Goal: Task Accomplishment & Management: Use online tool/utility

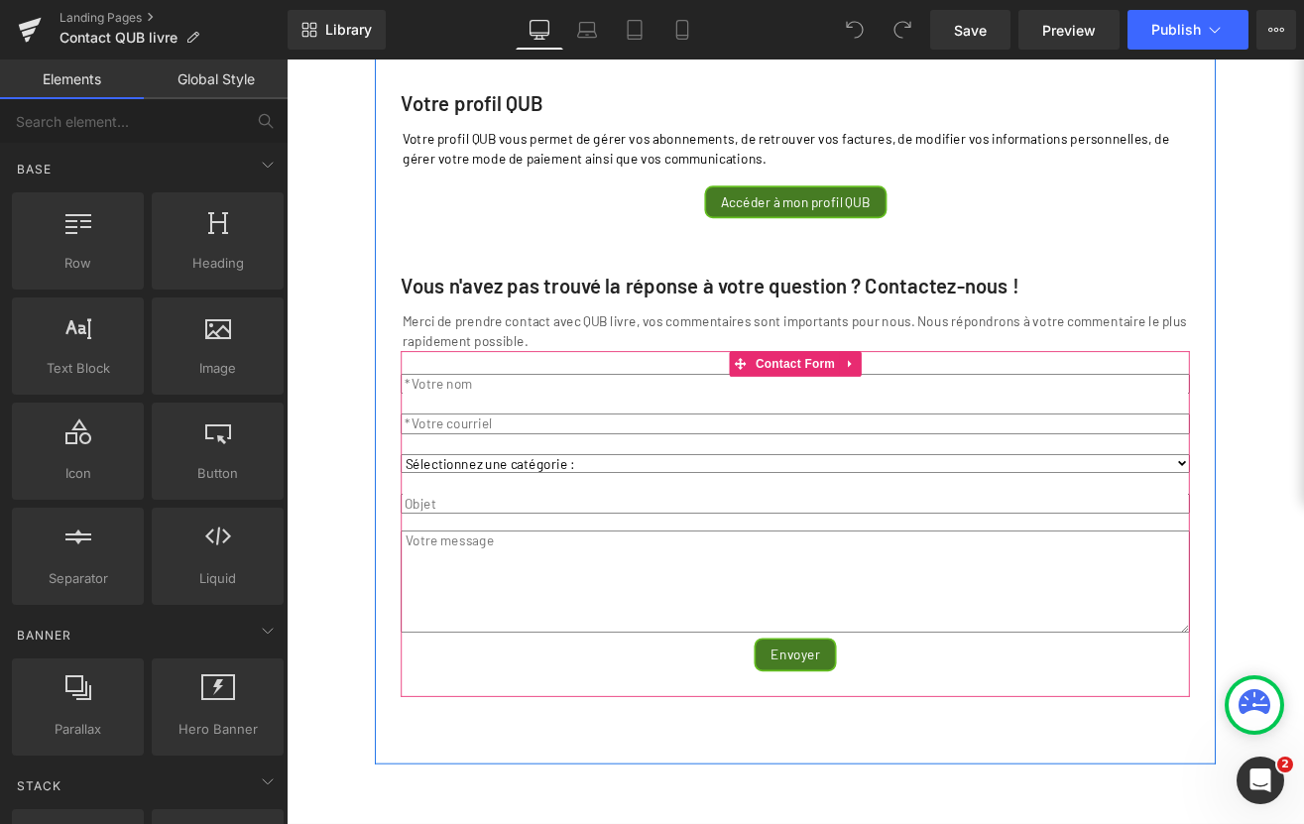
scroll to position [165, 0]
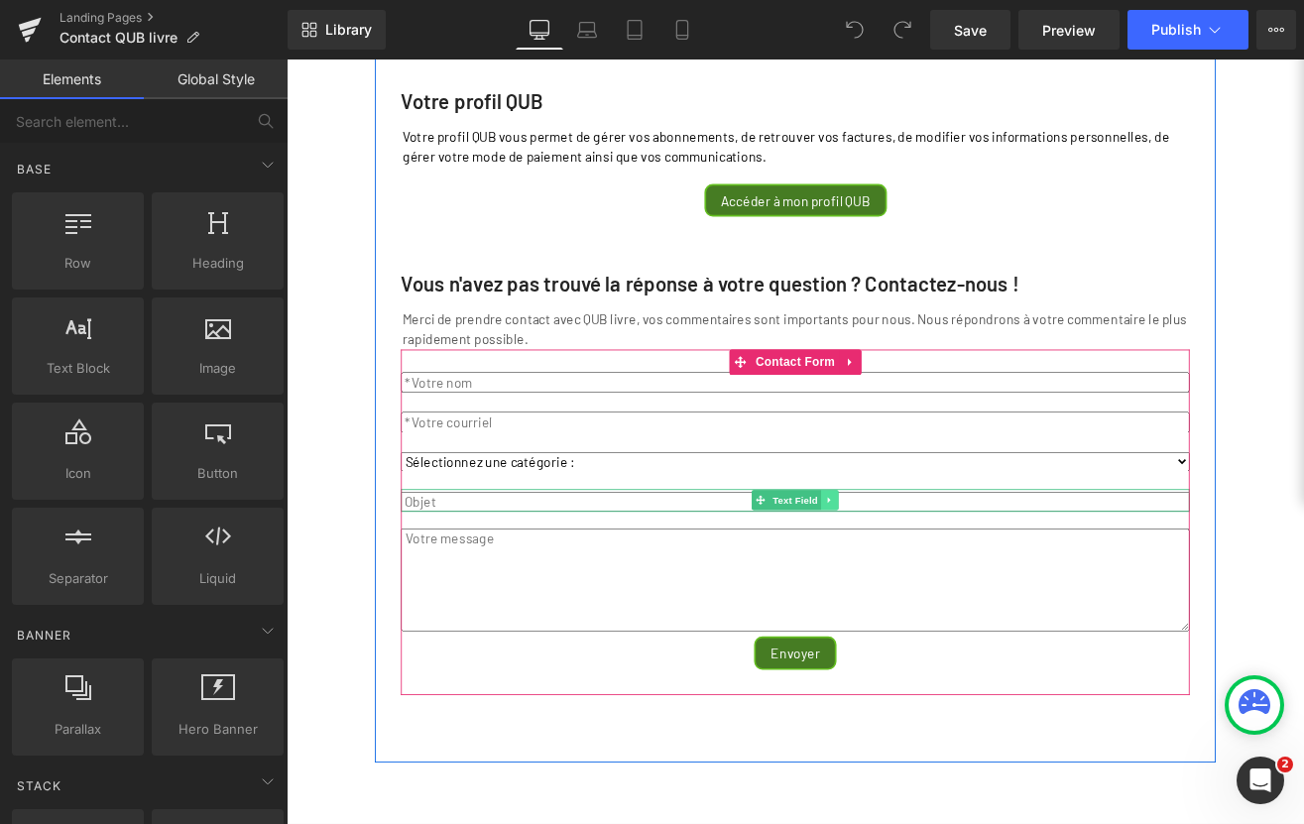
click at [922, 585] on icon at bounding box center [927, 579] width 11 height 12
click at [912, 585] on icon at bounding box center [916, 579] width 11 height 11
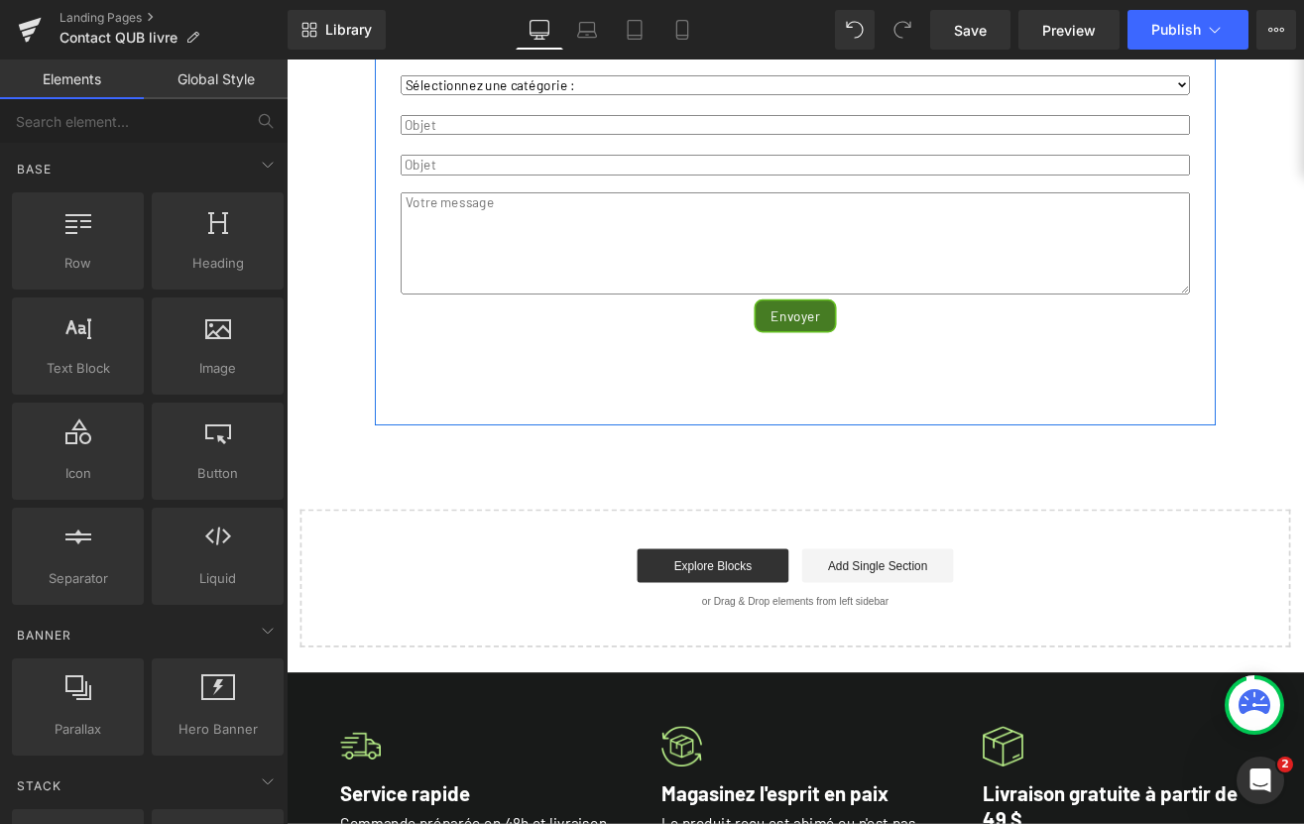
scroll to position [505, 0]
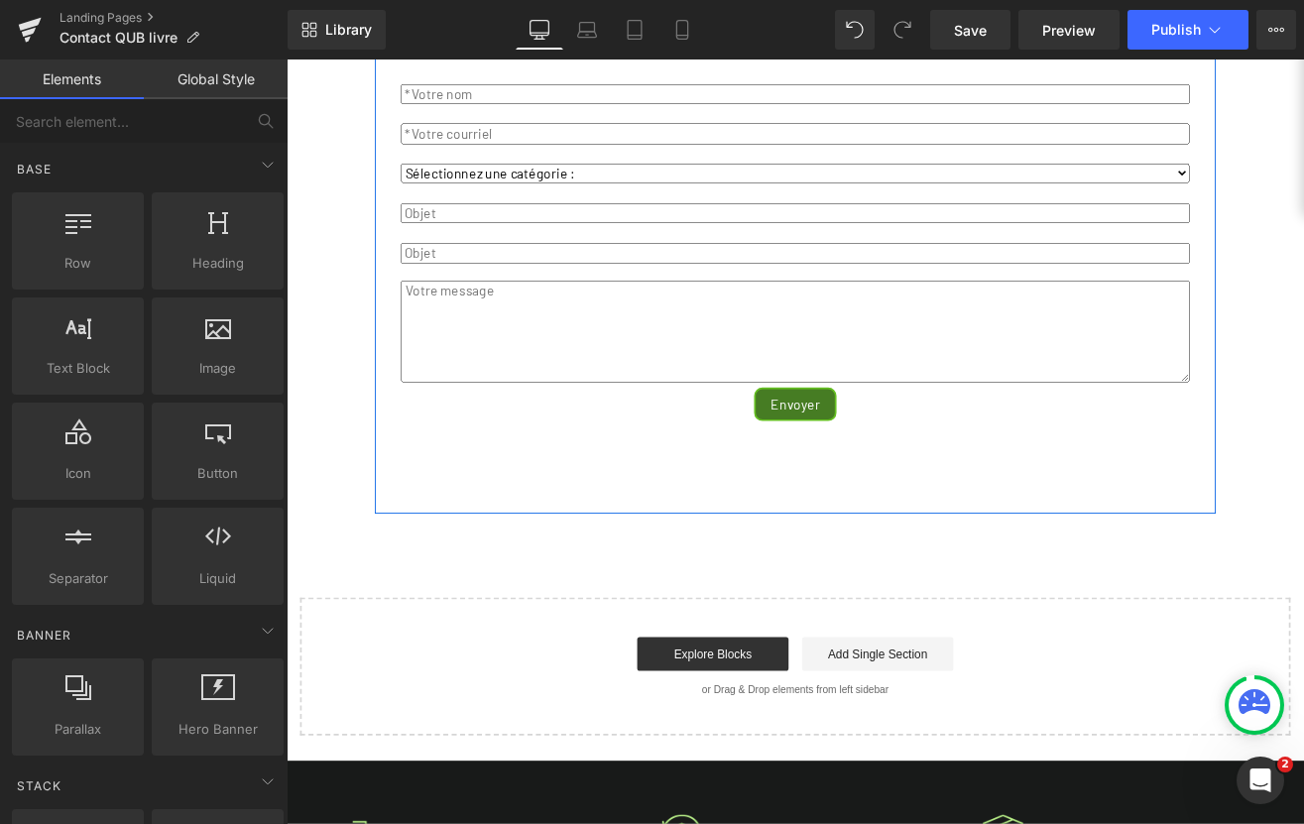
click at [432, 299] on input "text" at bounding box center [886, 288] width 930 height 24
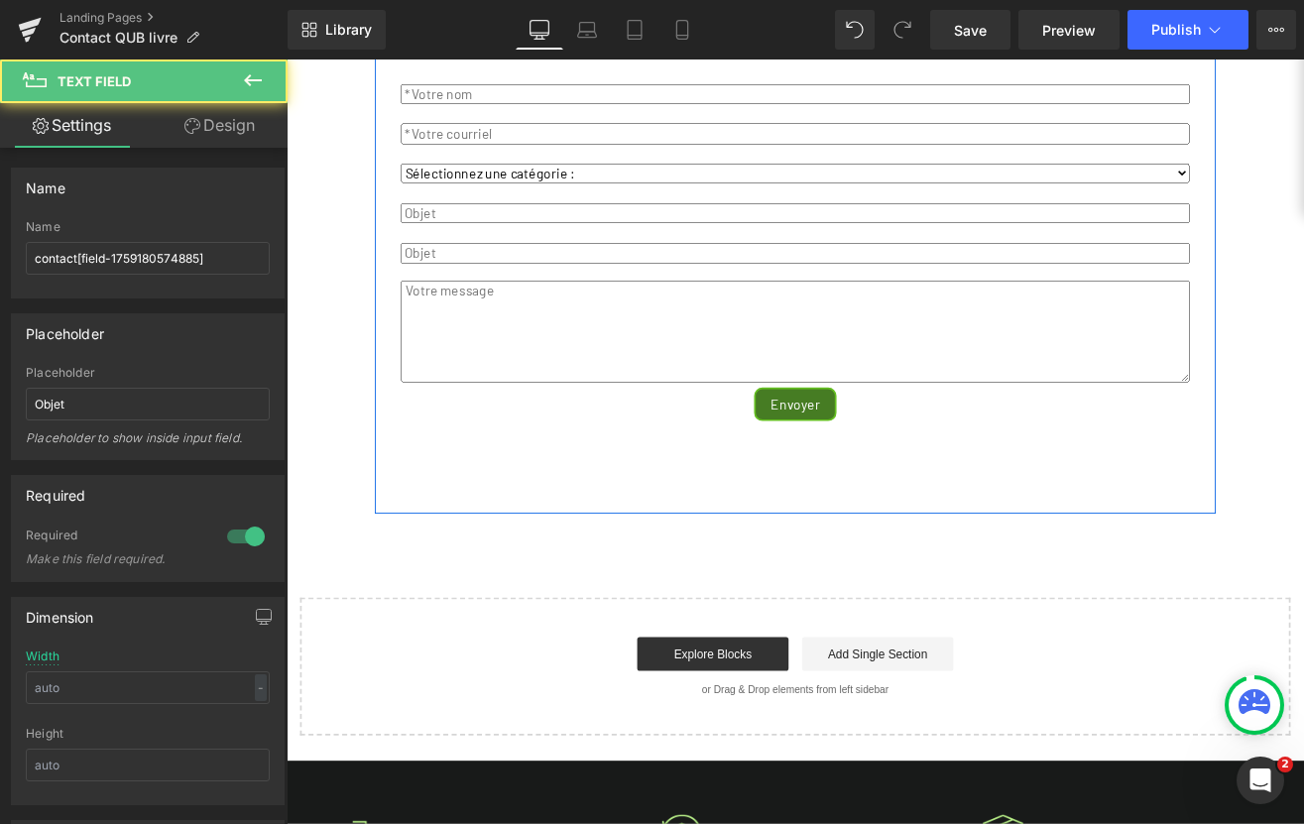
click at [432, 299] on input "text" at bounding box center [886, 288] width 930 height 24
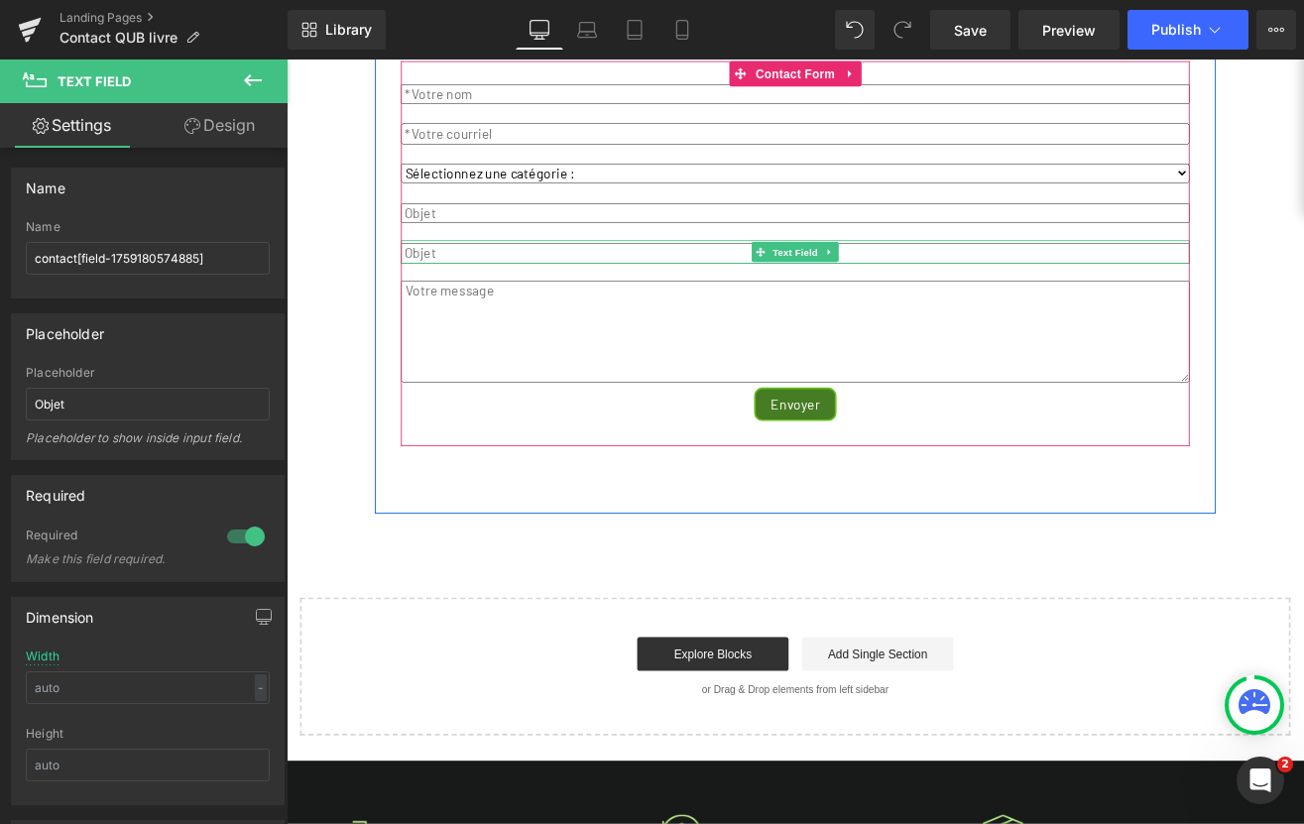
click at [449, 299] on input "text" at bounding box center [886, 288] width 930 height 24
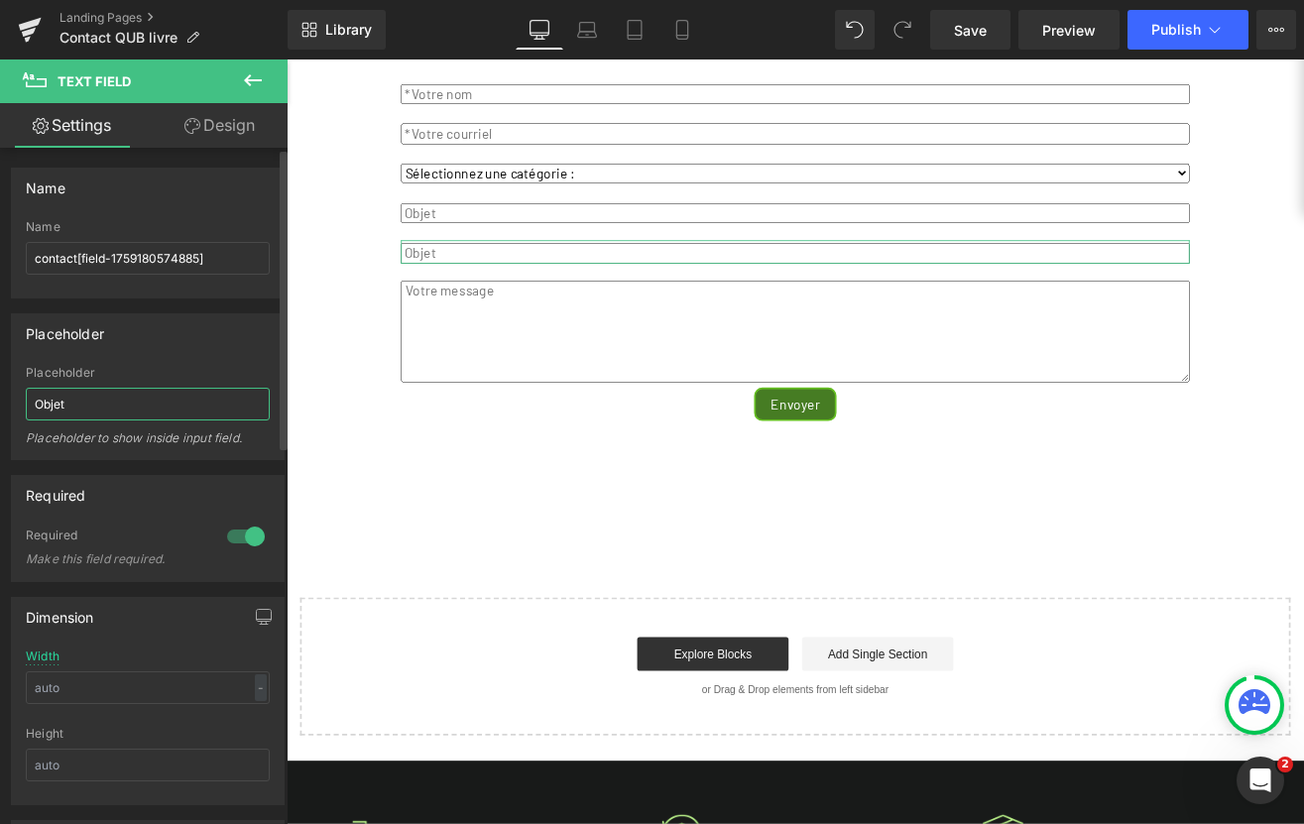
click at [106, 406] on input "Objet" at bounding box center [148, 404] width 244 height 33
type input "N"
type input "Votre numéro de commande QUB livre"
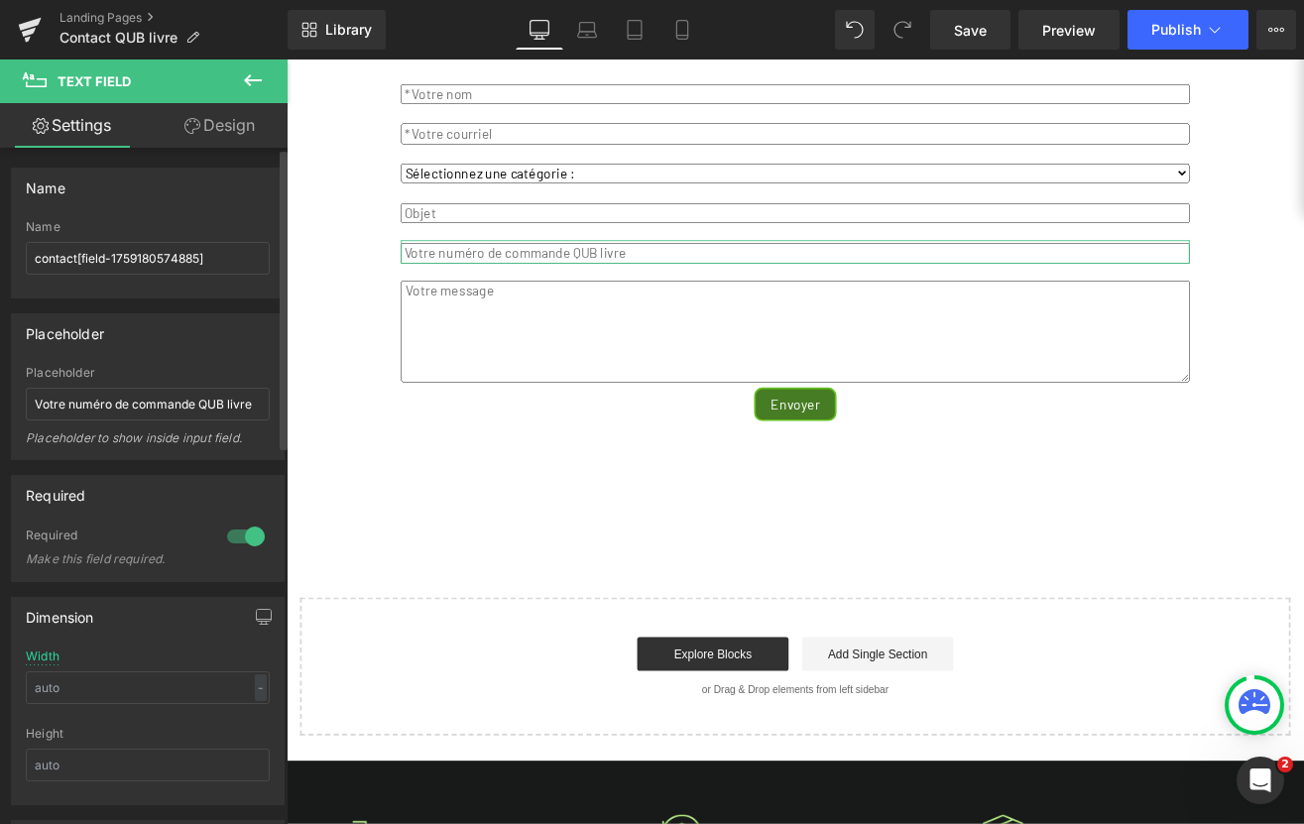
click at [235, 535] on div at bounding box center [246, 537] width 48 height 32
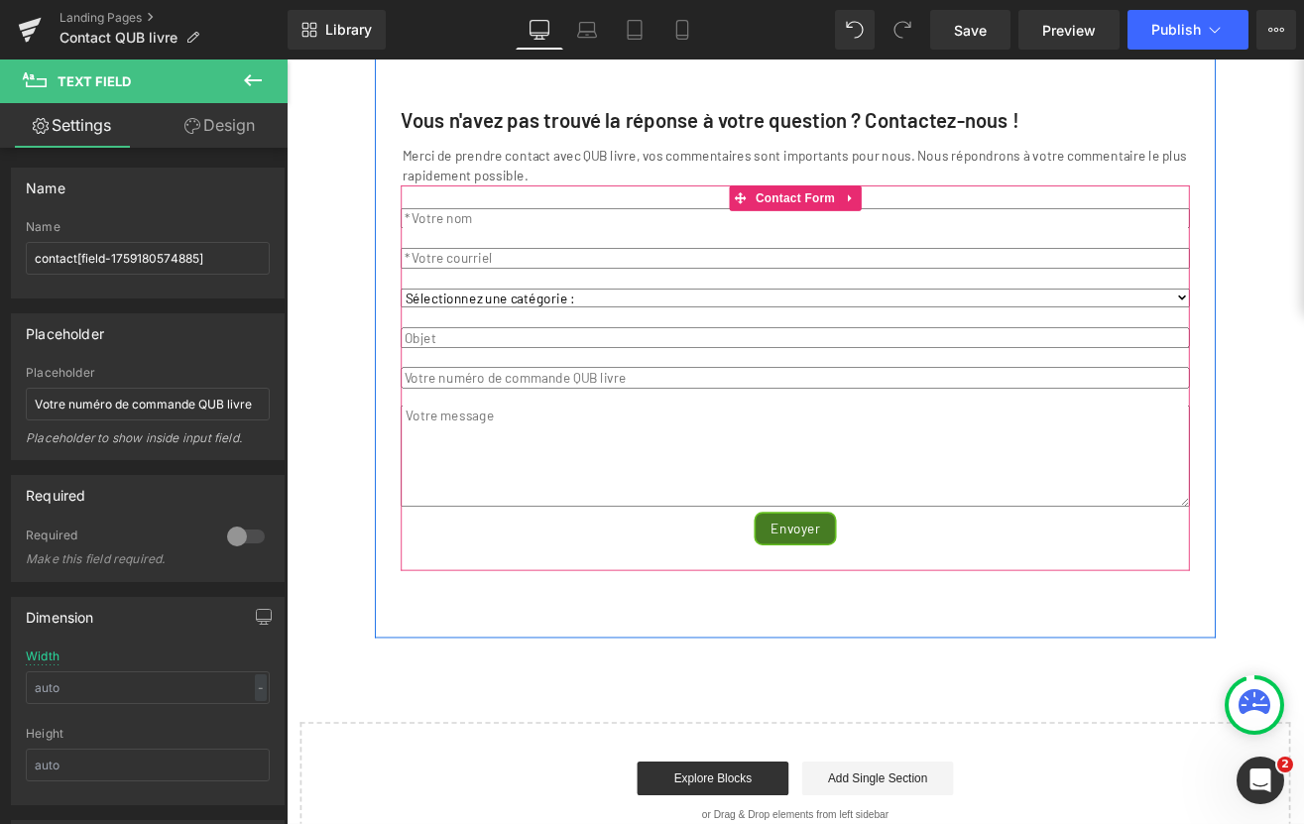
scroll to position [342, 0]
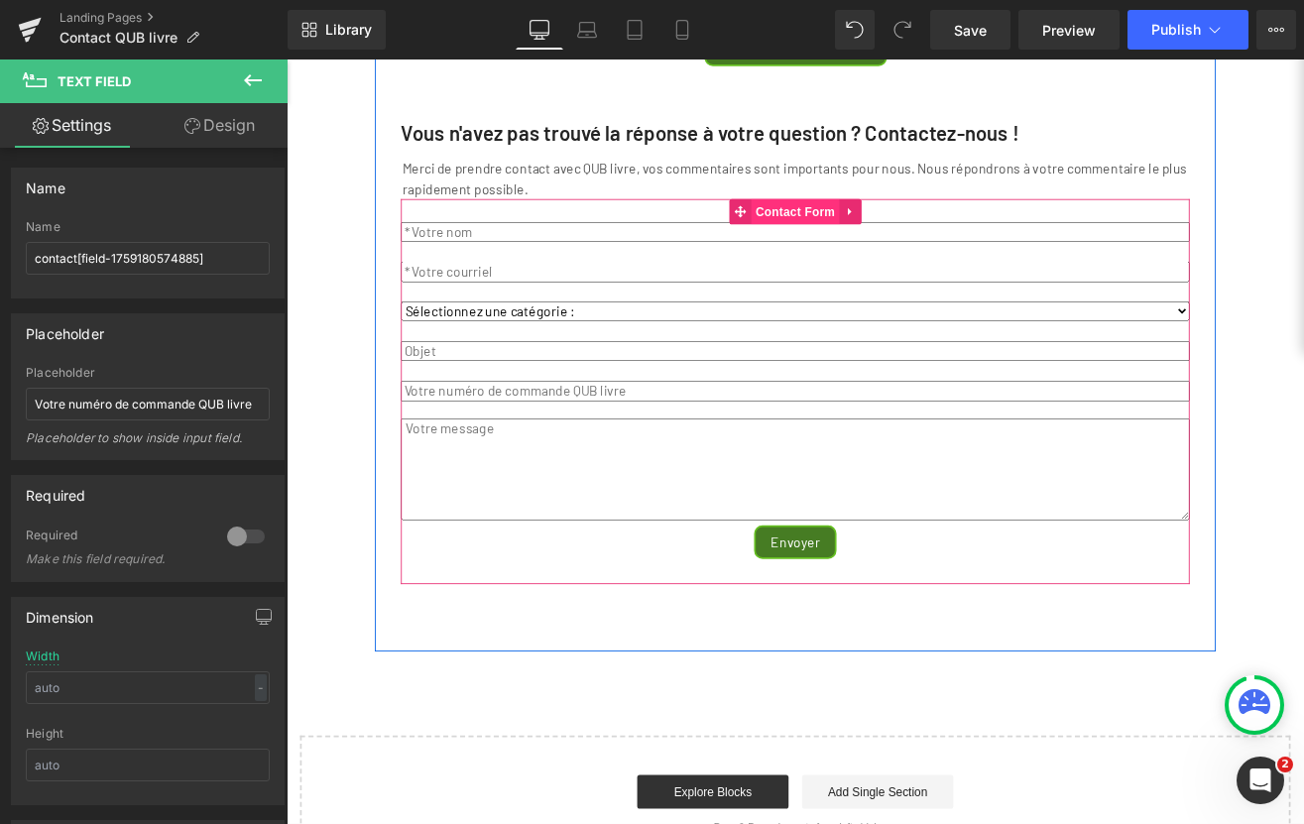
click at [866, 254] on span "Contact Form" at bounding box center [887, 239] width 104 height 30
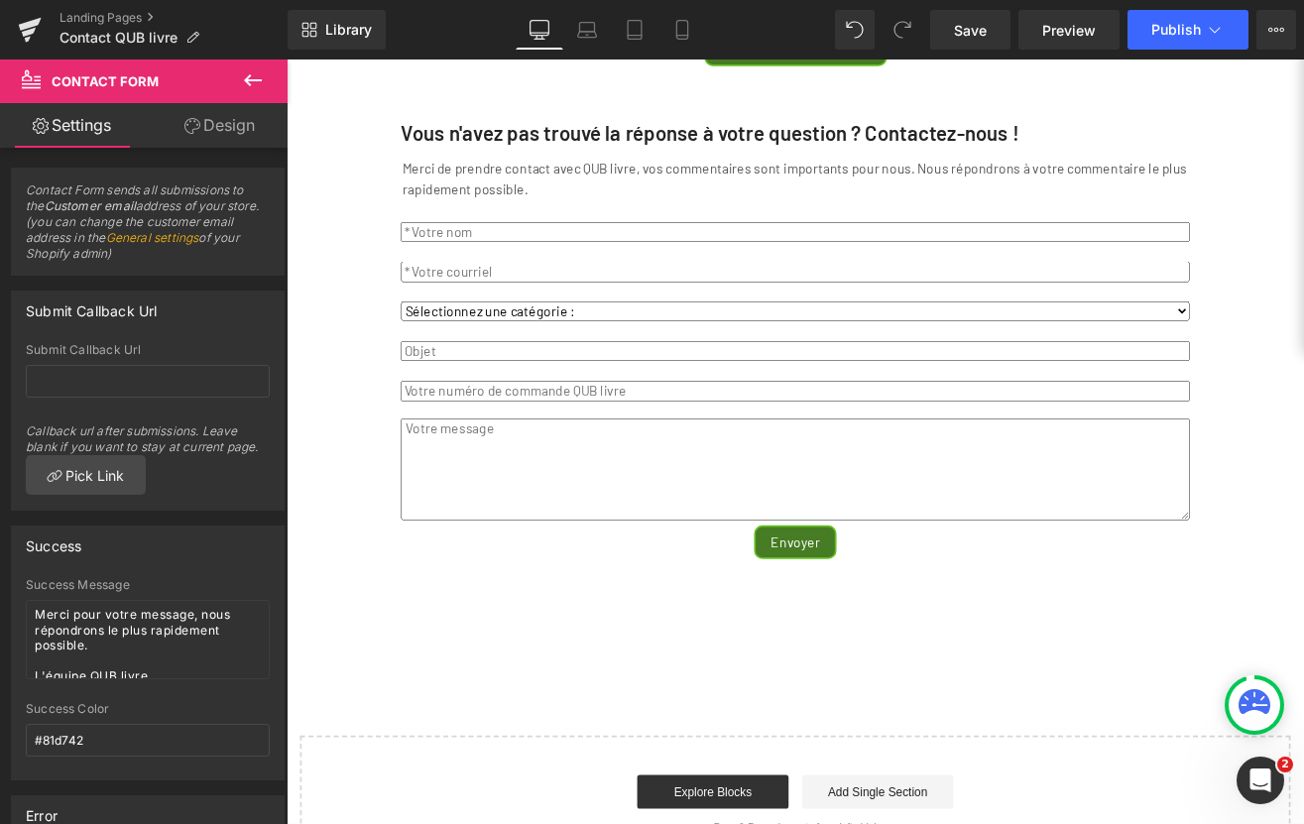
click at [253, 78] on icon at bounding box center [253, 80] width 24 height 24
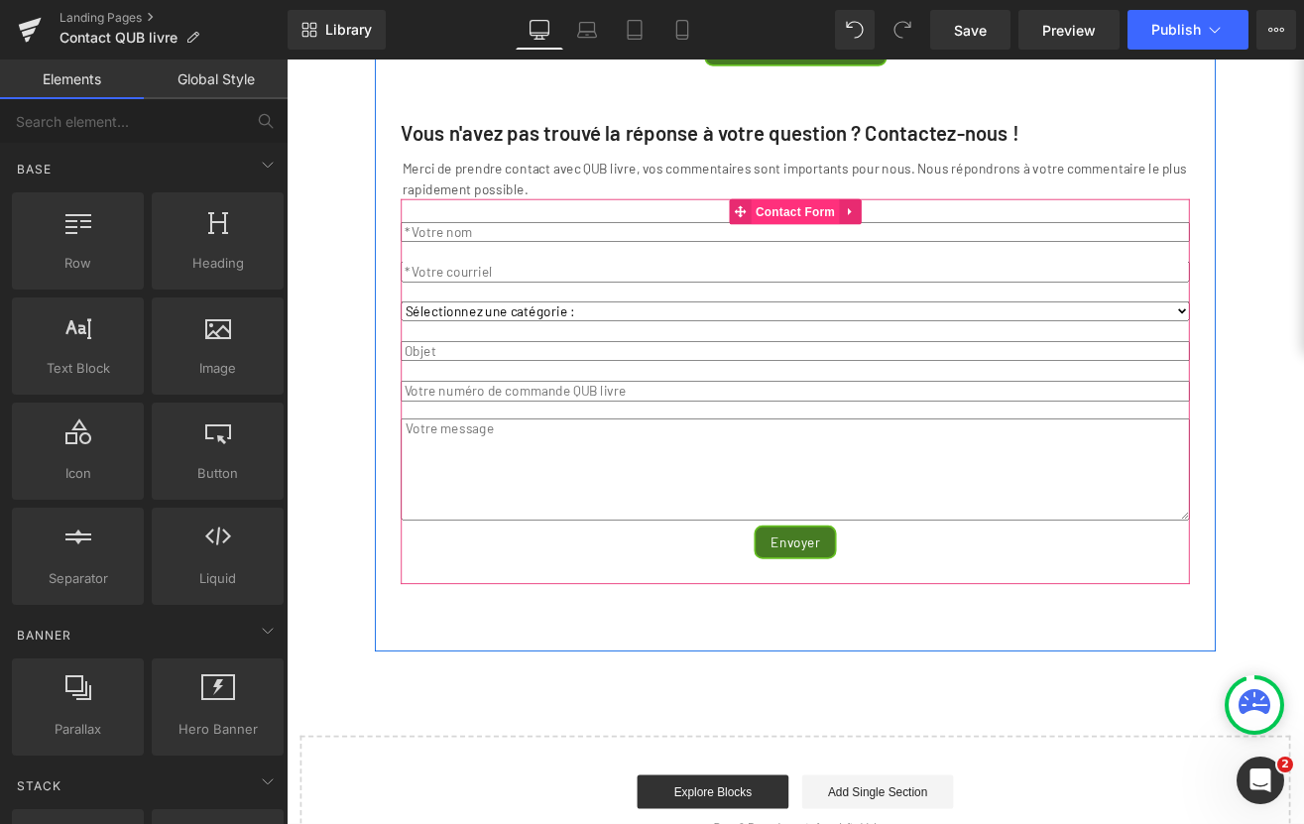
click at [886, 254] on span "Contact Form" at bounding box center [887, 239] width 104 height 30
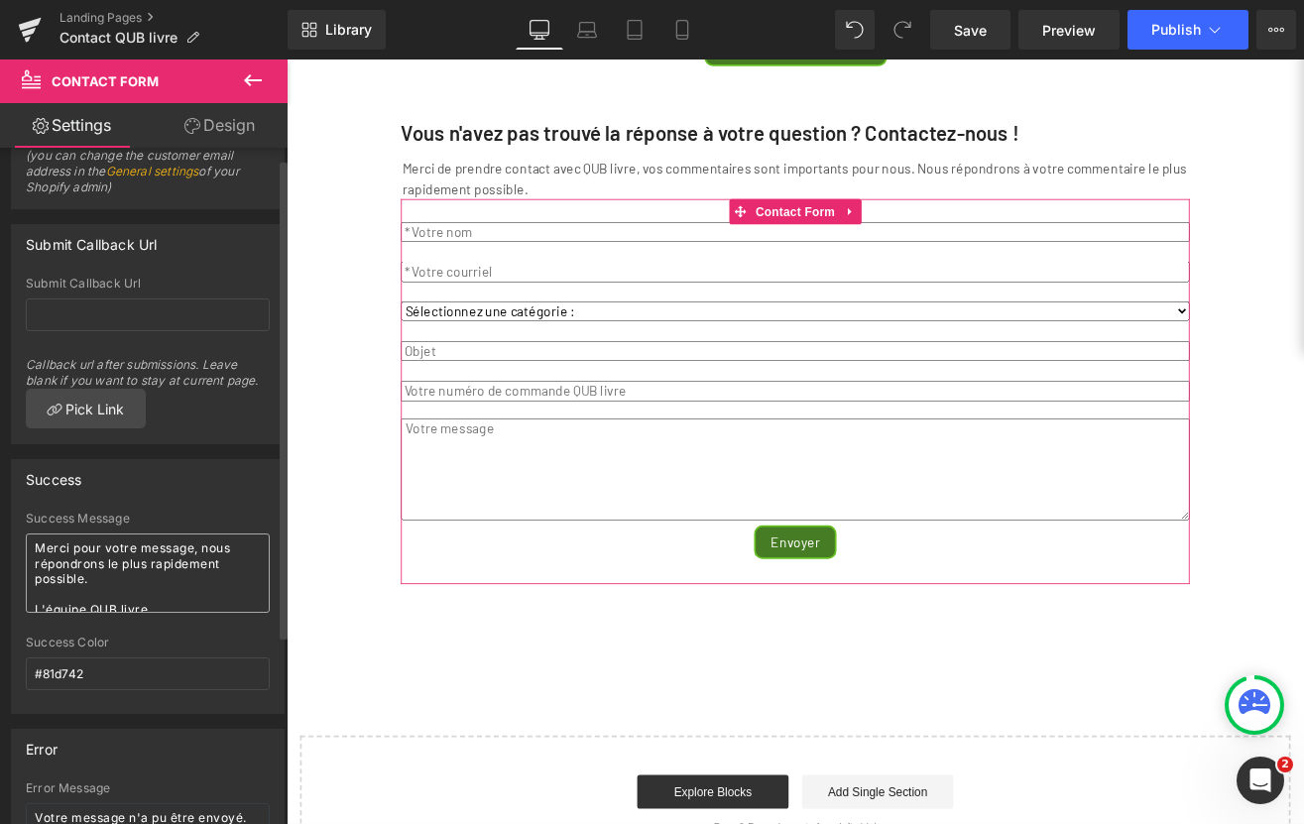
scroll to position [0, 0]
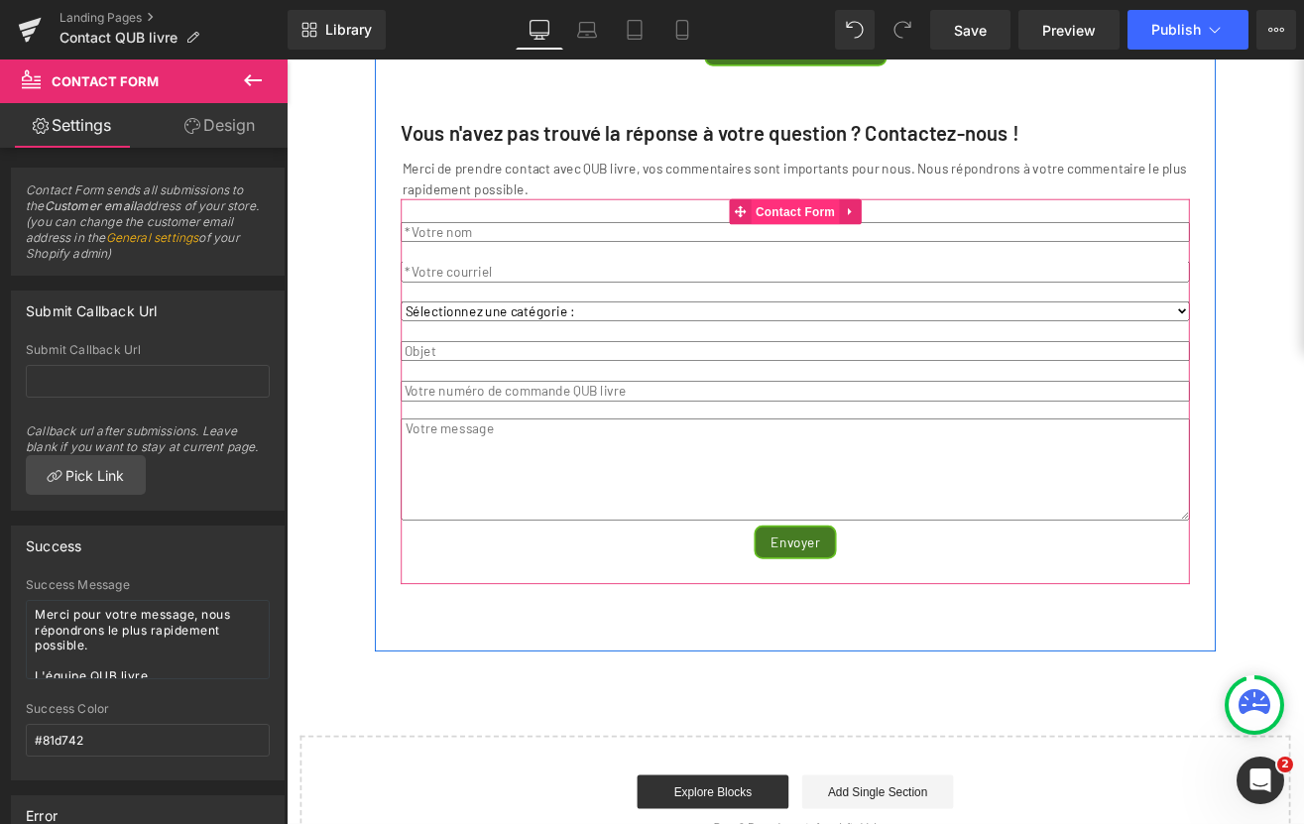
click at [881, 254] on span "Contact Form" at bounding box center [887, 239] width 104 height 30
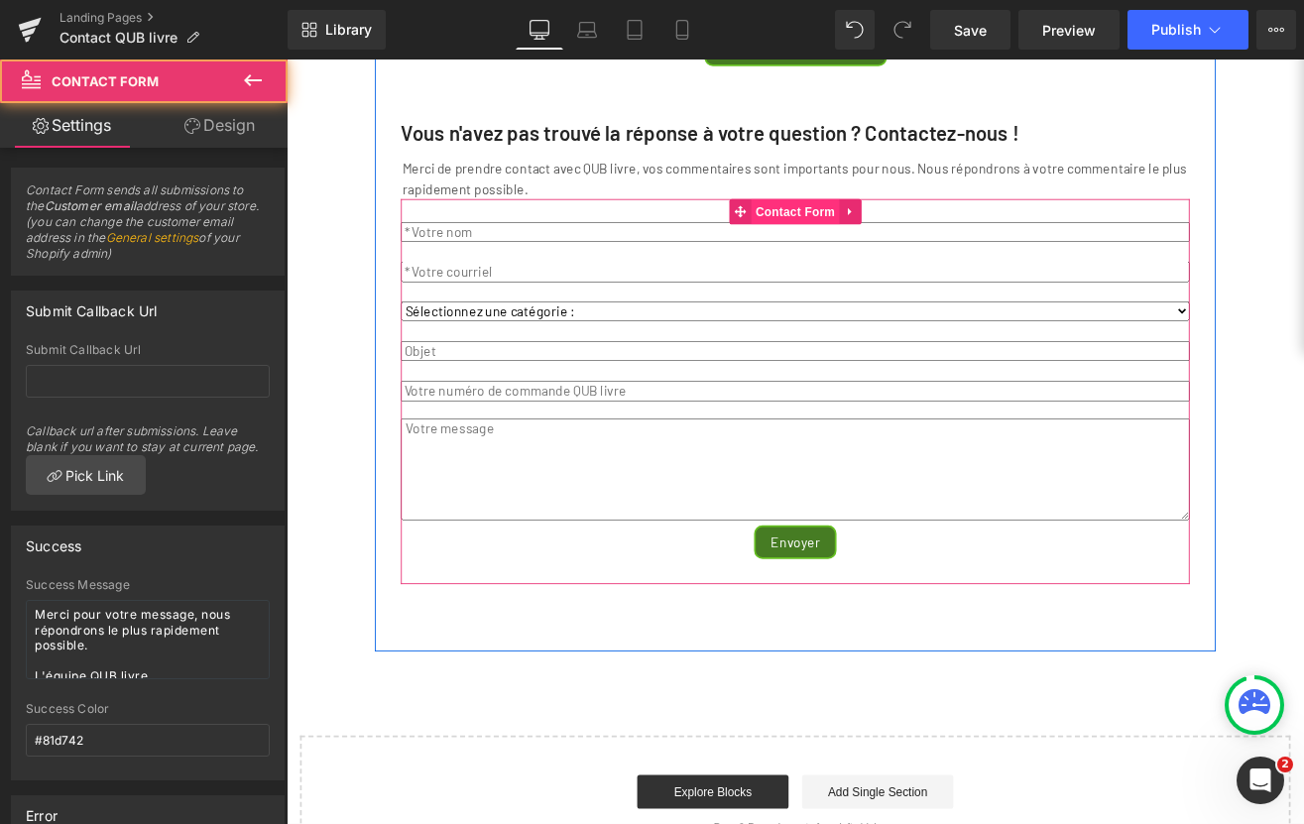
click at [881, 254] on span "Contact Form" at bounding box center [887, 239] width 104 height 30
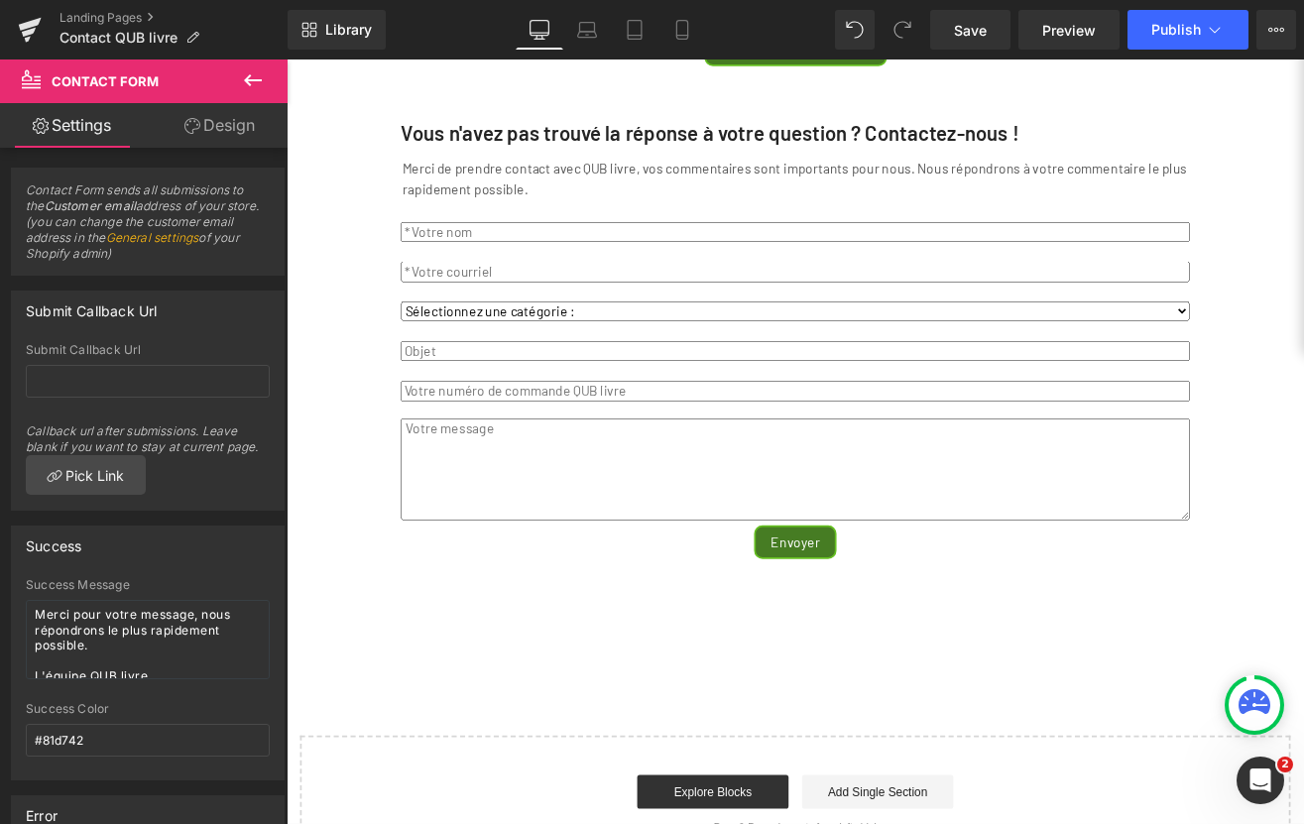
click at [248, 77] on icon at bounding box center [253, 80] width 18 height 12
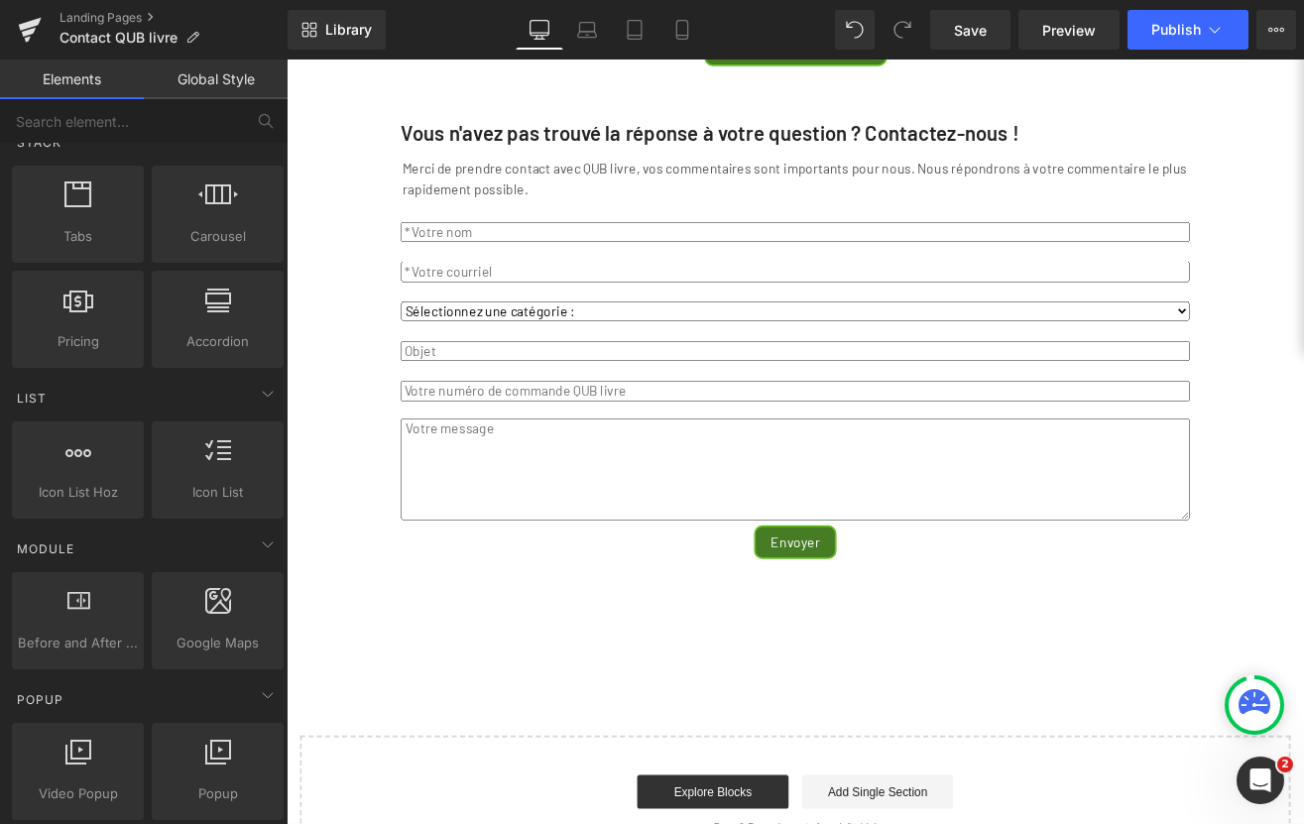
scroll to position [667, 0]
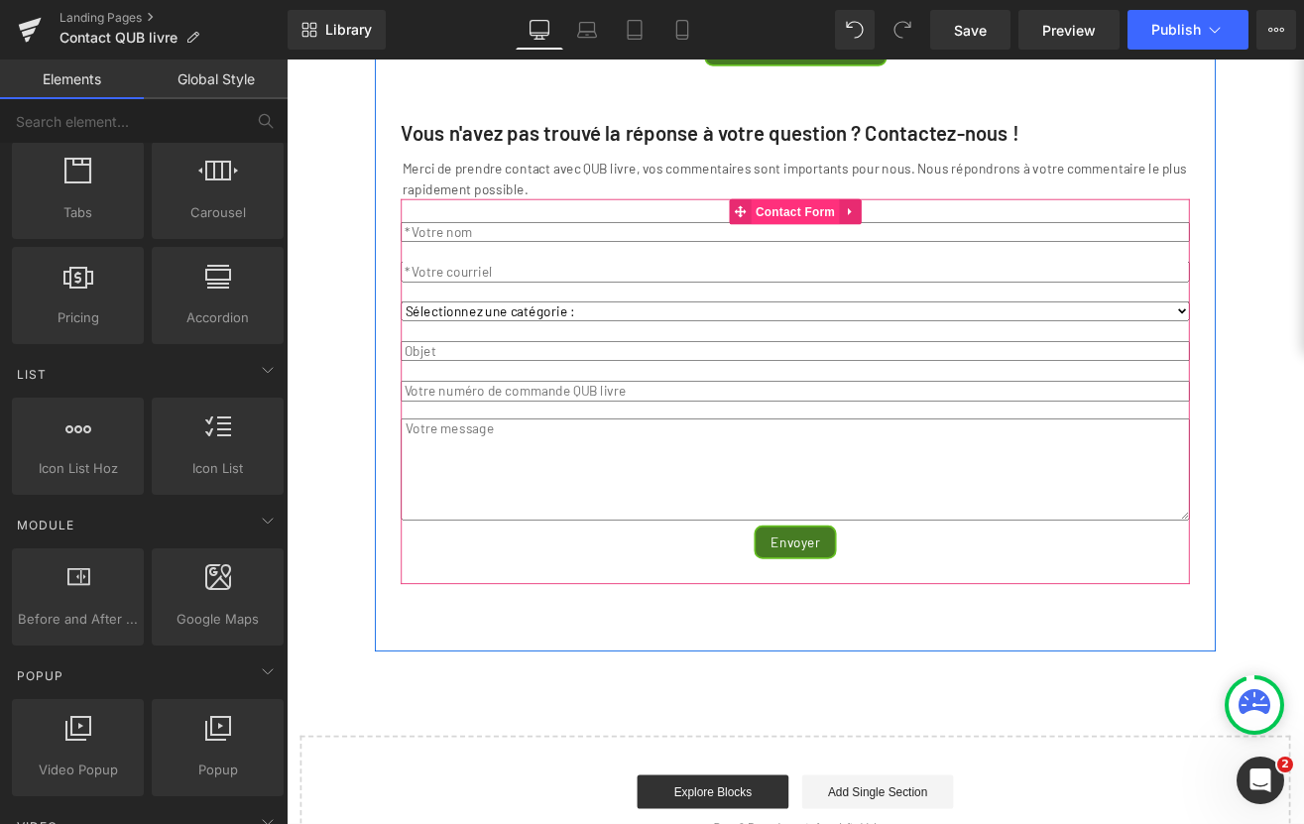
click at [886, 254] on span "Contact Form" at bounding box center [887, 239] width 104 height 30
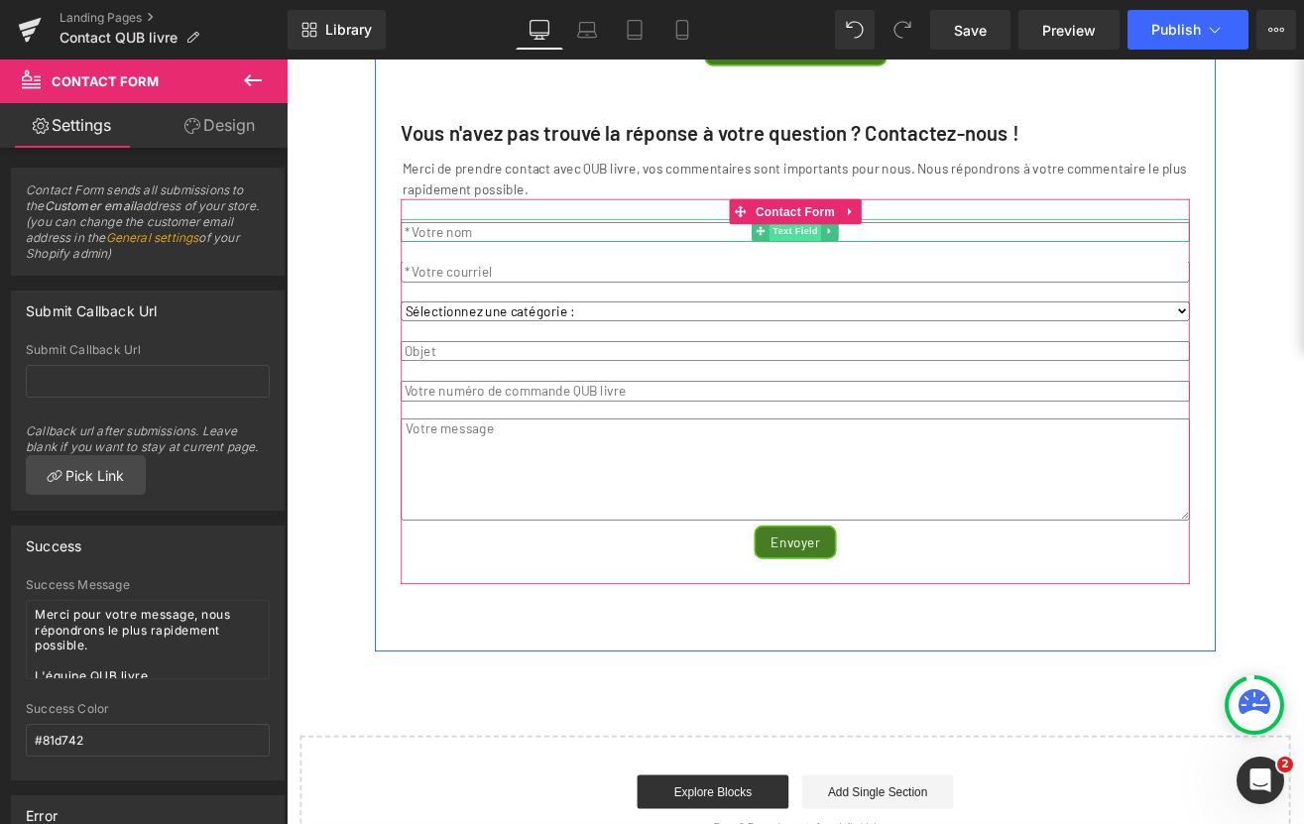
click at [878, 274] on span "Text Field" at bounding box center [886, 262] width 61 height 24
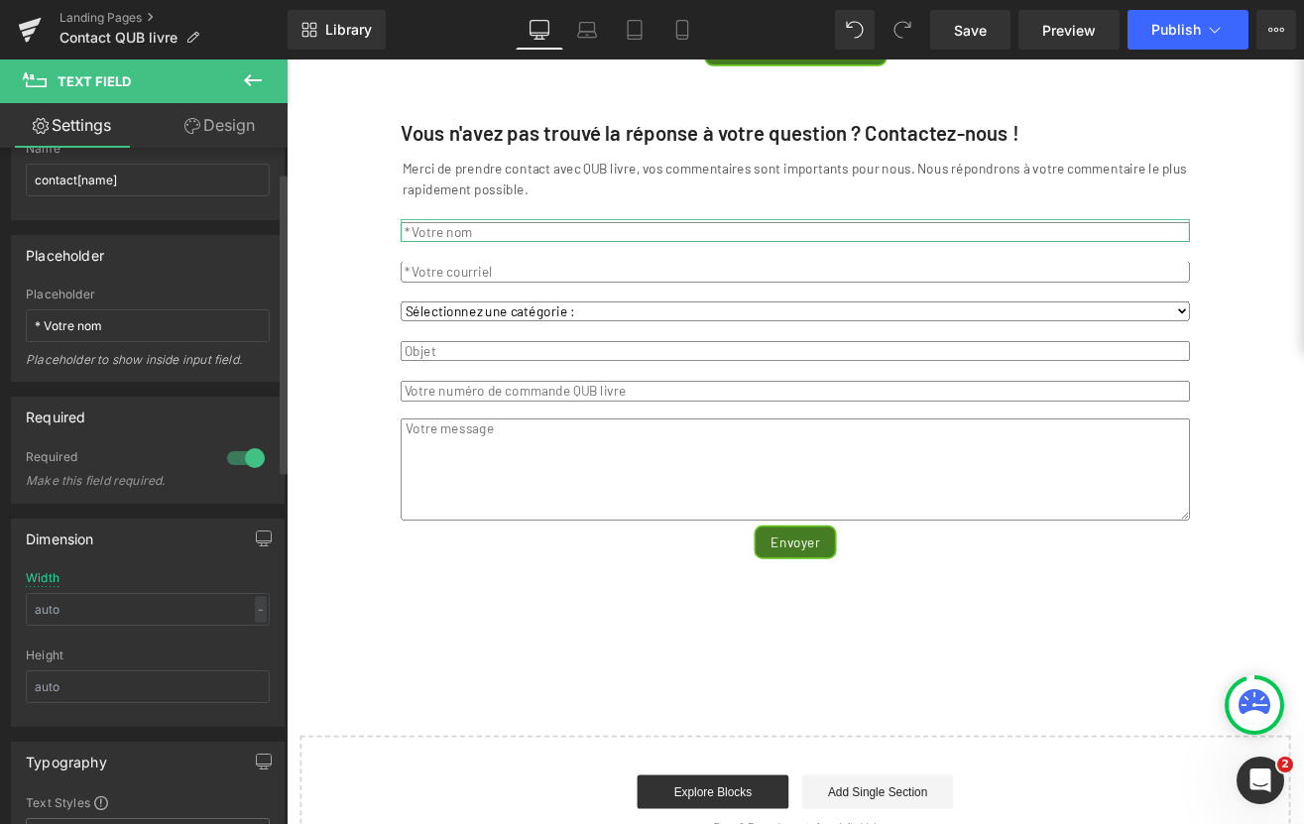
scroll to position [0, 0]
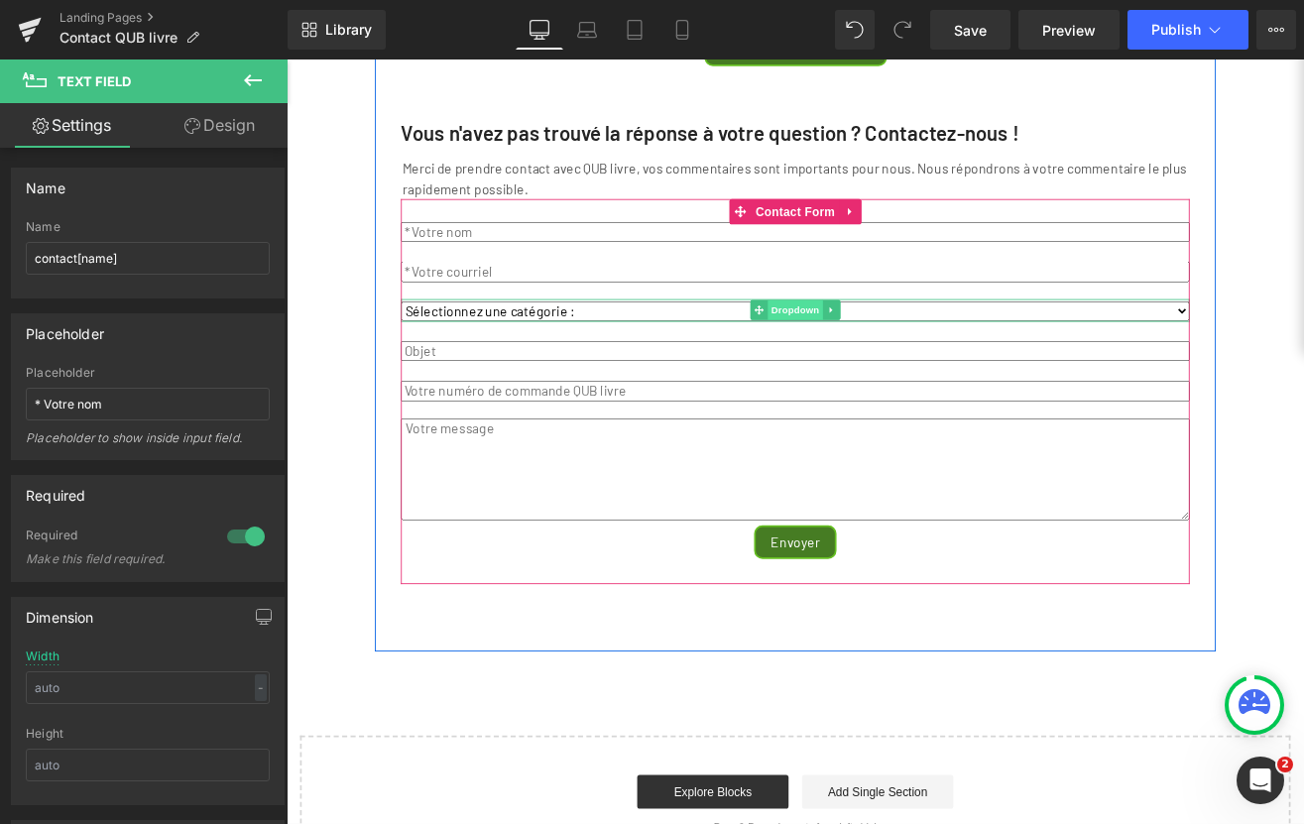
click at [879, 367] on span "Dropdown" at bounding box center [886, 355] width 64 height 24
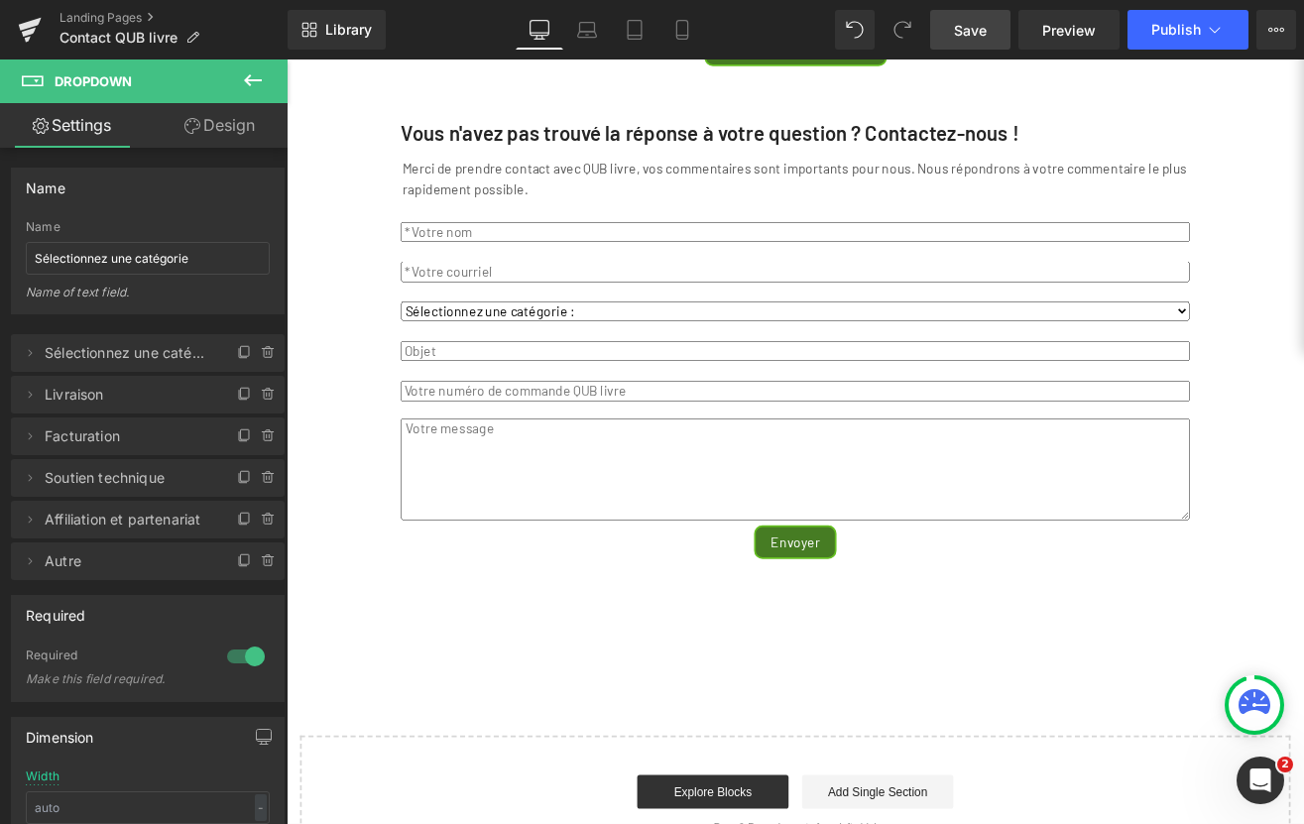
click at [982, 32] on span "Save" at bounding box center [970, 30] width 33 height 21
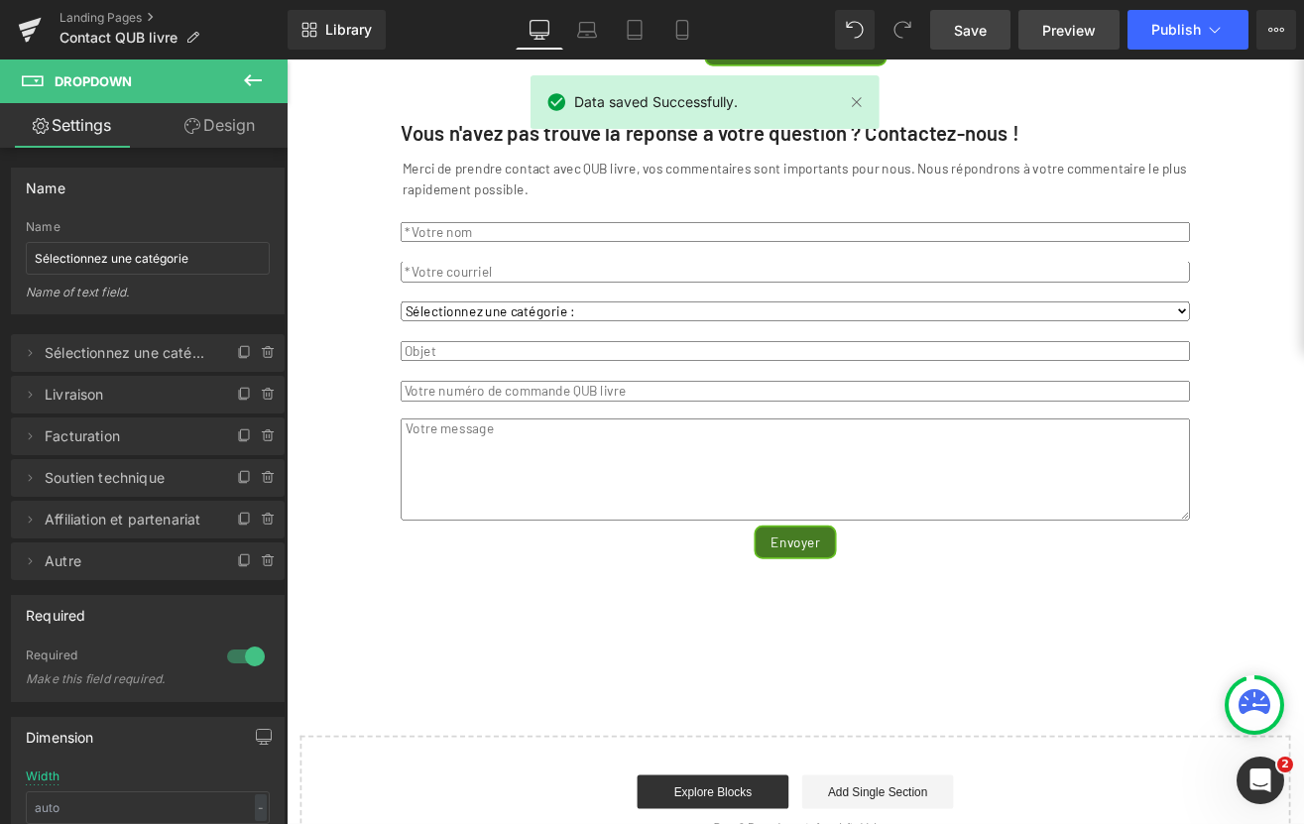
click at [1078, 33] on span "Preview" at bounding box center [1069, 30] width 54 height 21
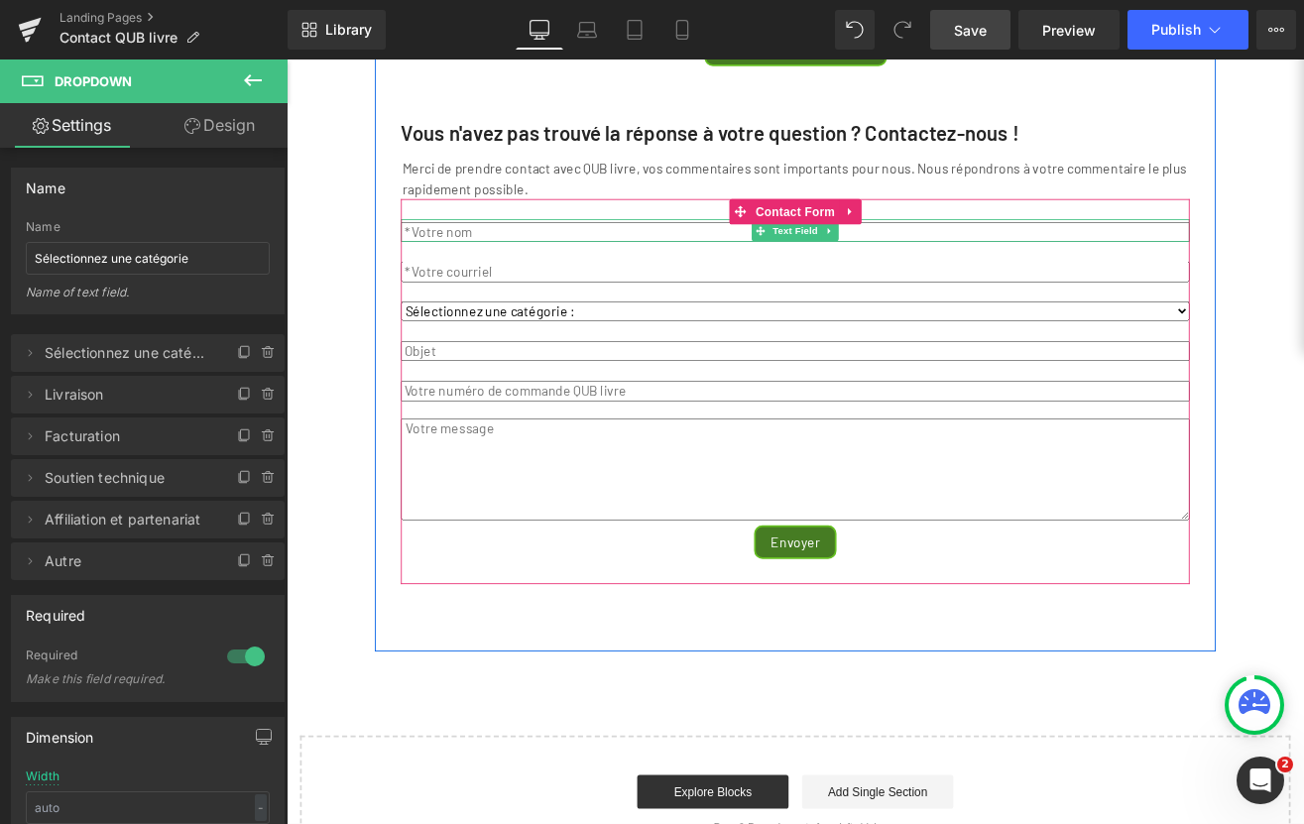
click at [495, 275] on input "text" at bounding box center [886, 263] width 930 height 24
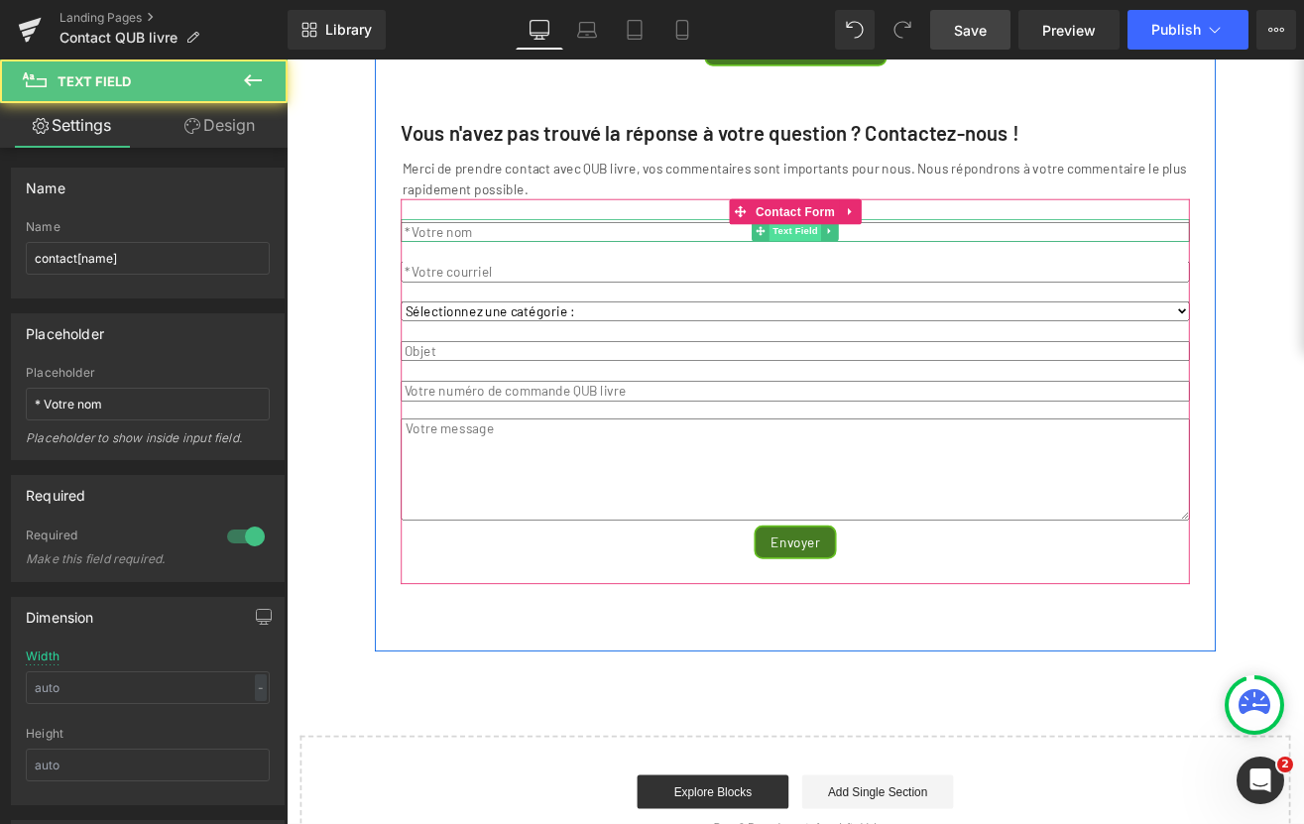
click at [880, 274] on span "Text Field" at bounding box center [886, 262] width 61 height 24
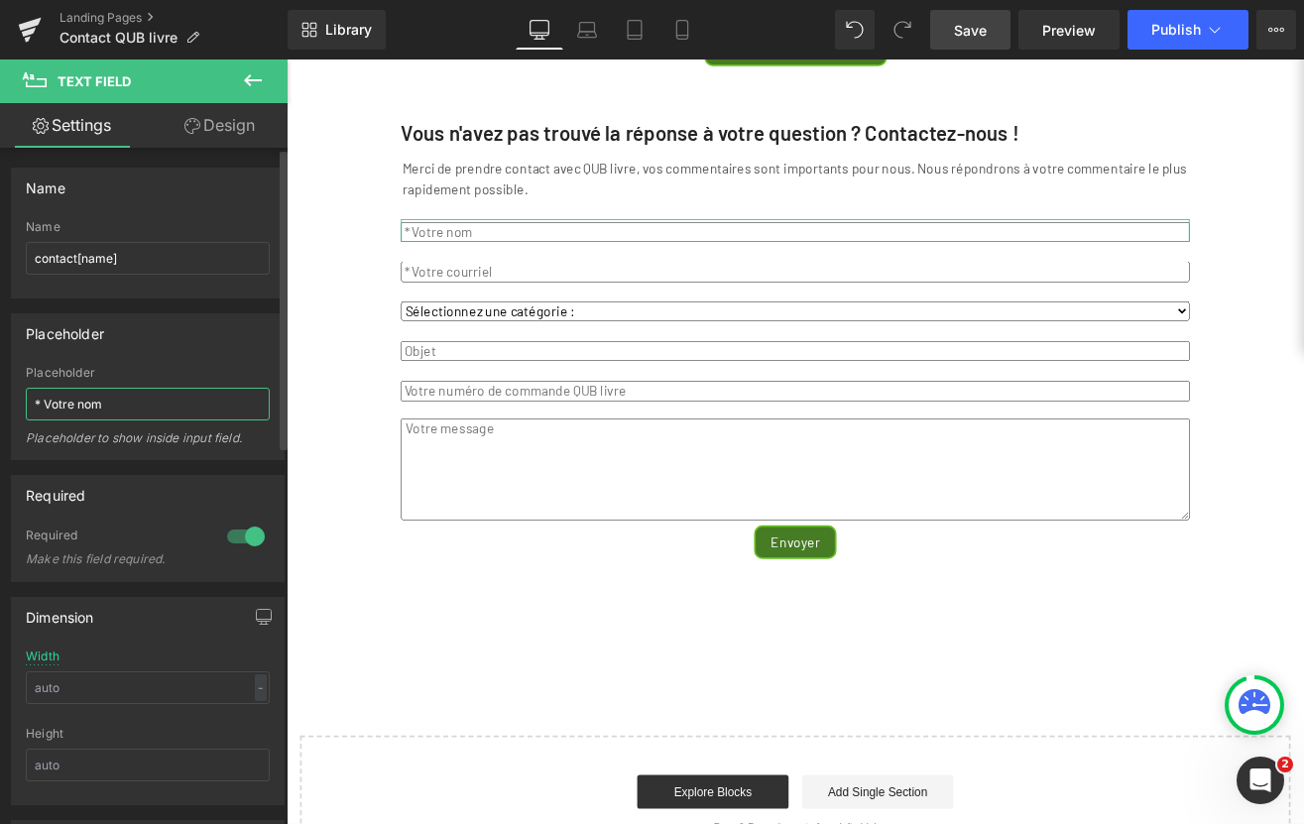
click at [47, 407] on input "* Votre nom" at bounding box center [148, 404] width 244 height 33
type input "Votre nom"
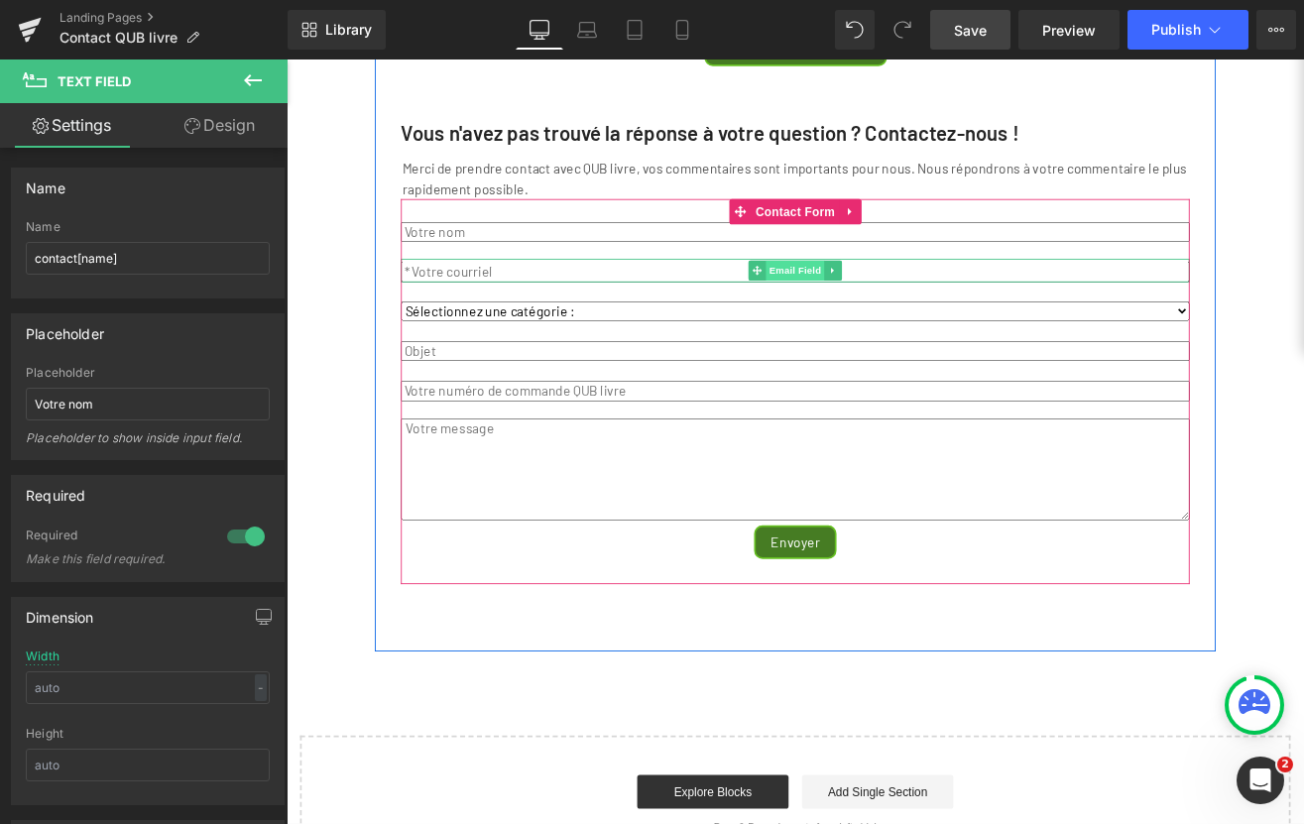
click at [890, 320] on span "Email Field" at bounding box center [886, 308] width 69 height 24
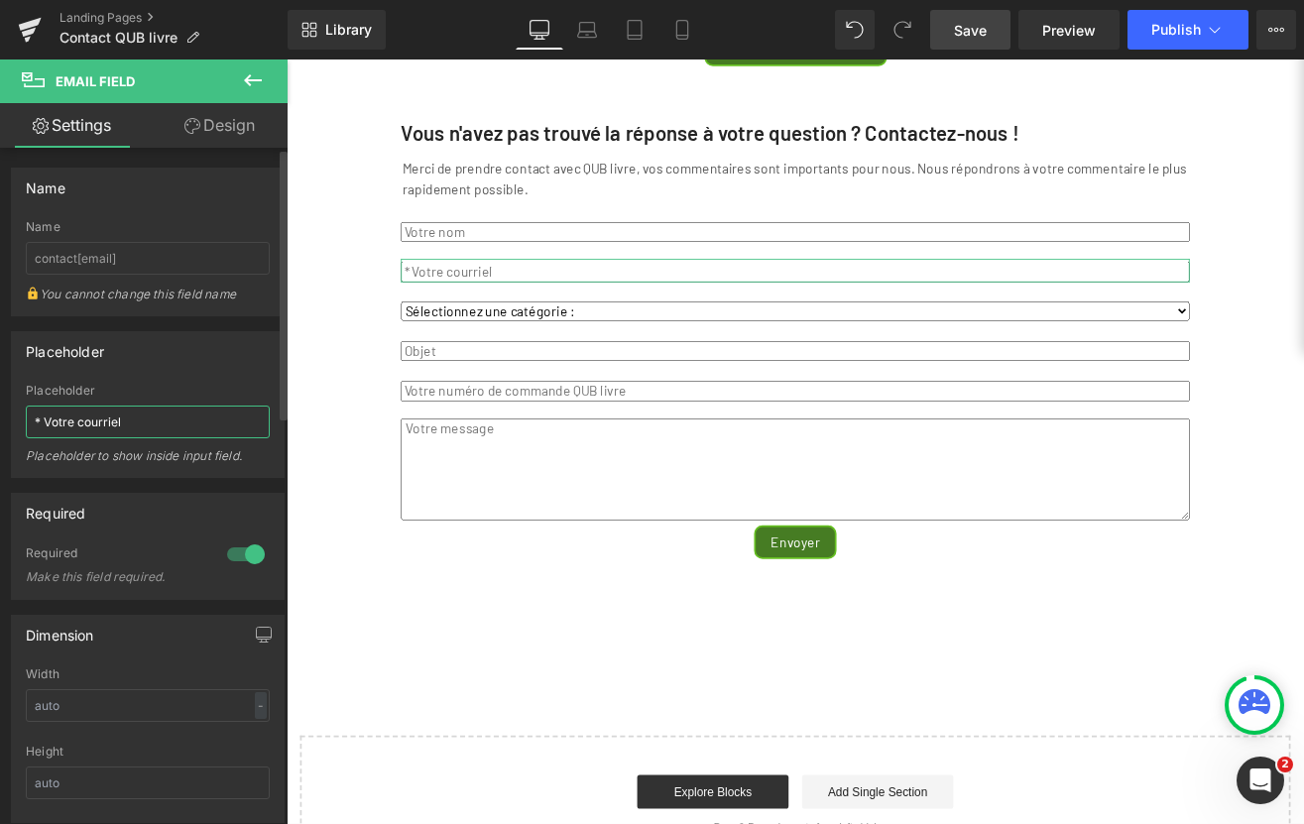
click at [44, 419] on input "* Votre courriel" at bounding box center [148, 422] width 244 height 33
type input "Votre courriel"
click at [975, 34] on span "Save" at bounding box center [970, 30] width 33 height 21
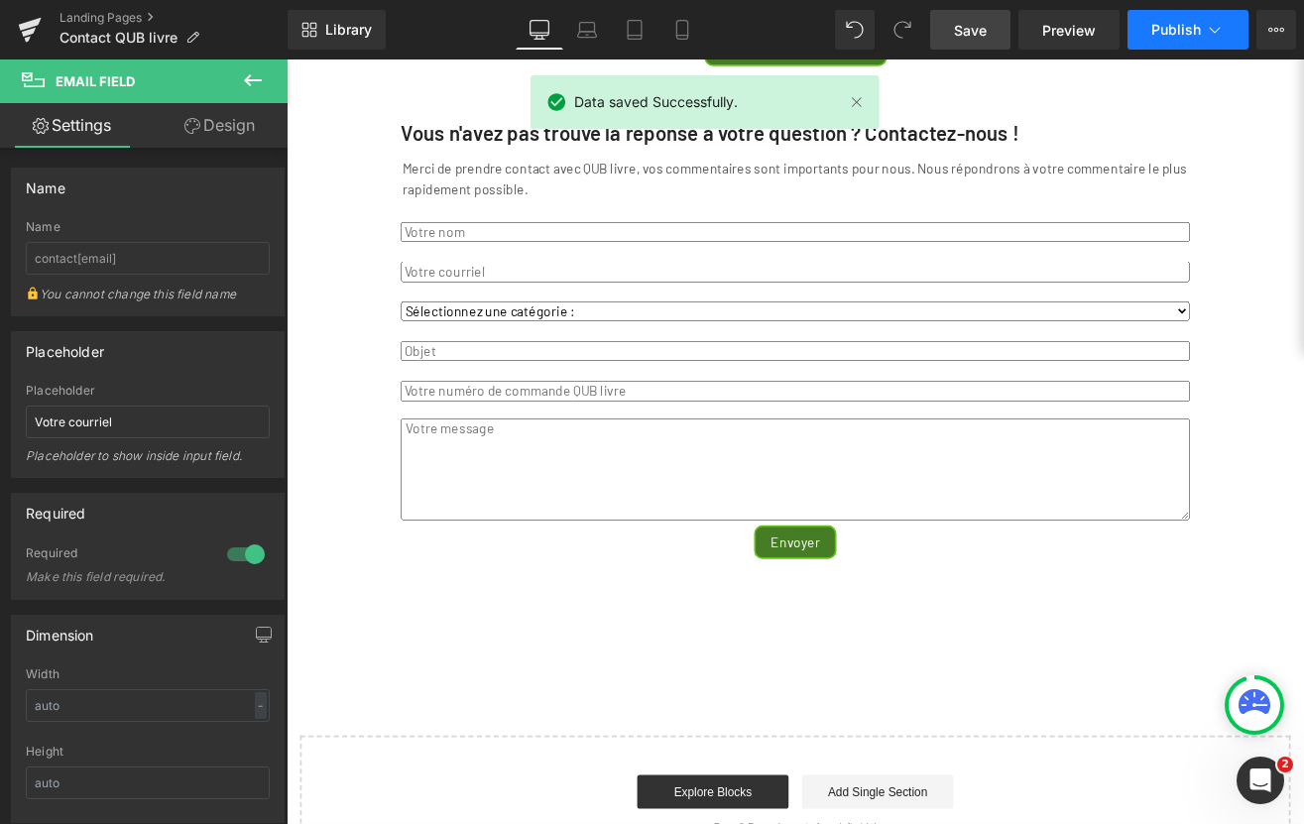
click at [1222, 28] on icon at bounding box center [1215, 30] width 20 height 20
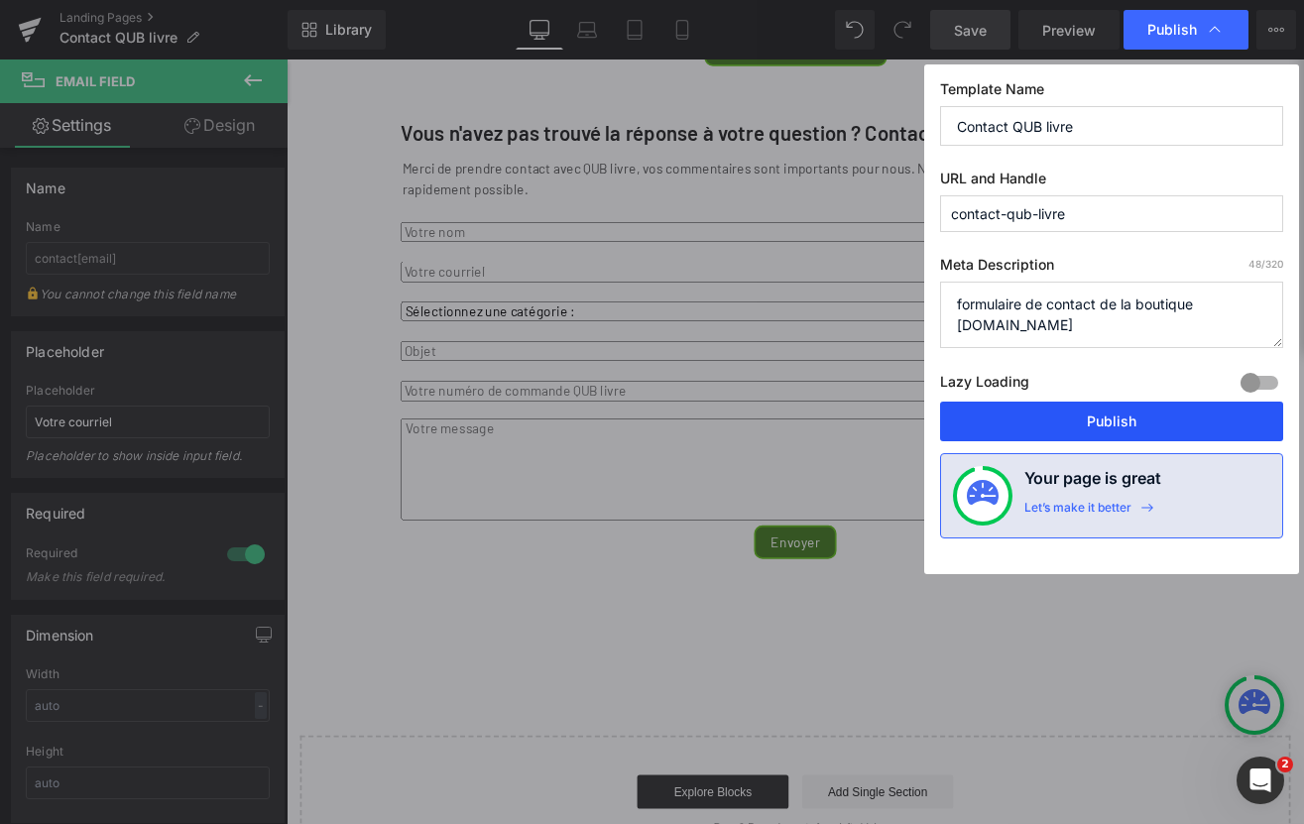
click at [1118, 426] on button "Publish" at bounding box center [1111, 422] width 343 height 40
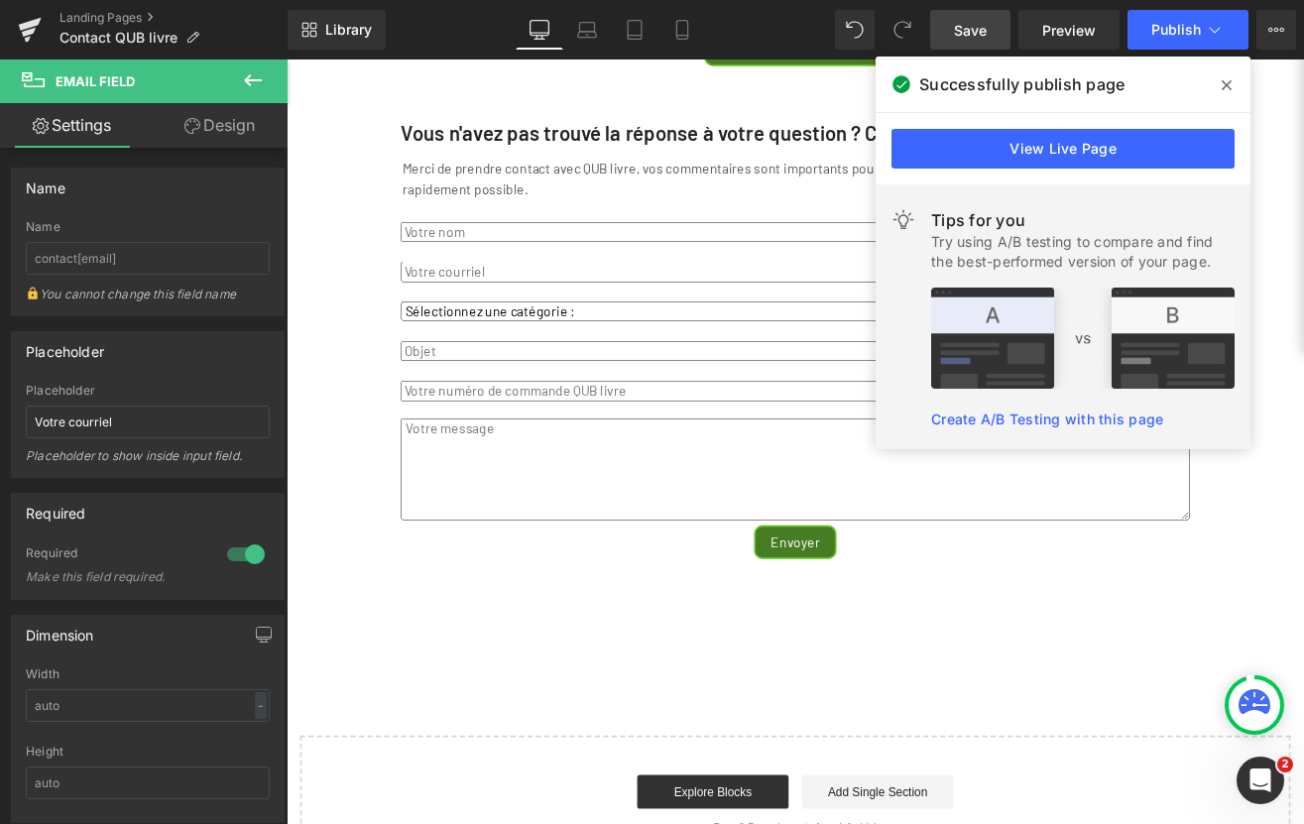
click at [340, 541] on div "Votre profil QUB Text Block Votre profil QUB vous permet de gérer vos abonnemen…" at bounding box center [887, 426] width 1200 height 1185
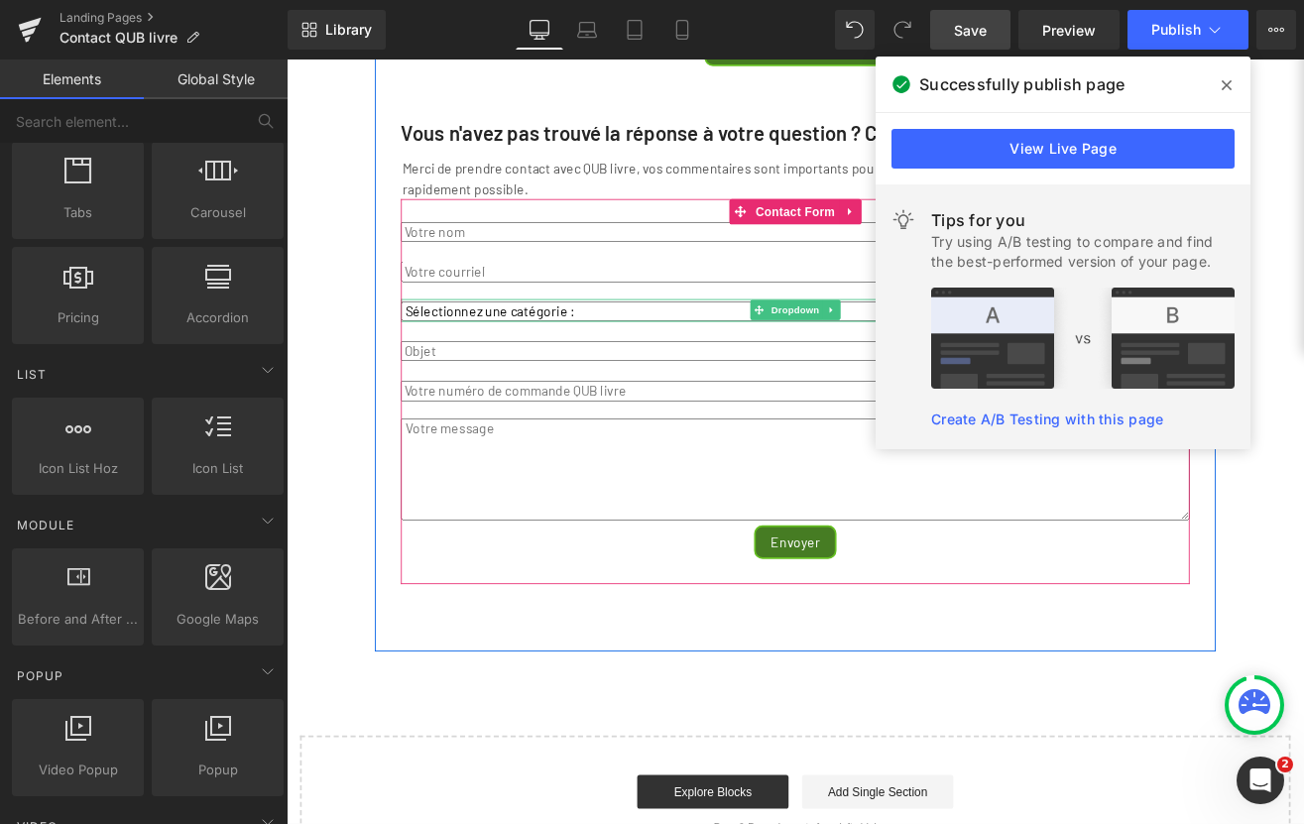
click at [607, 368] on select "Sélectionnez une catégorie : Livraison Facturation Soutien technique Affiliatio…" at bounding box center [886, 356] width 930 height 23
